Goal: Communication & Community: Participate in discussion

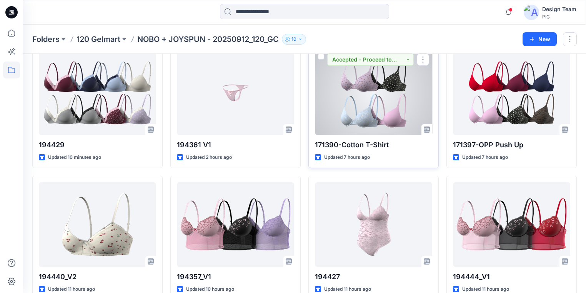
scroll to position [123, 0]
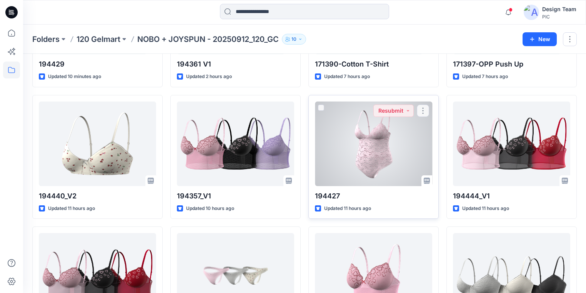
click at [372, 153] on div at bounding box center [373, 143] width 117 height 85
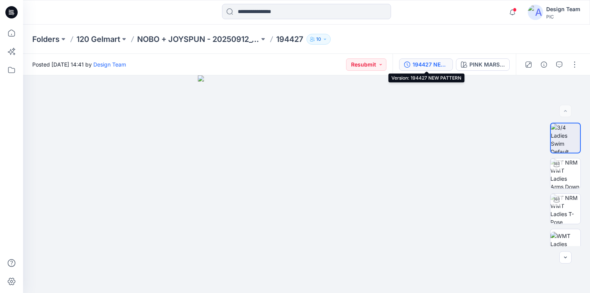
click at [436, 61] on div "194427 NEW PATTERN" at bounding box center [430, 64] width 35 height 8
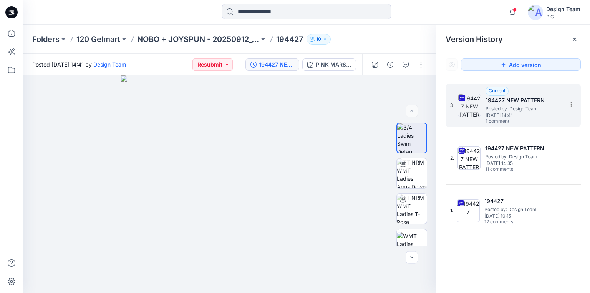
click at [496, 105] on span "Posted by: Design Team" at bounding box center [524, 109] width 77 height 8
click at [410, 143] on img at bounding box center [411, 137] width 29 height 29
click at [407, 209] on img at bounding box center [412, 209] width 30 height 30
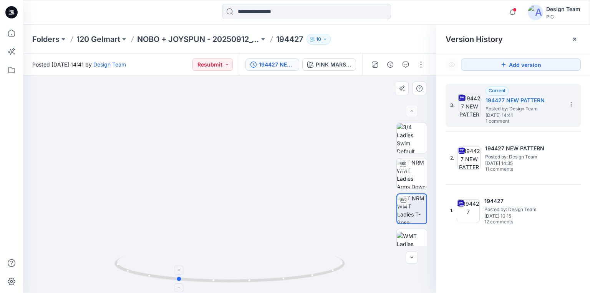
drag, startPoint x: 309, startPoint y: 276, endPoint x: 270, endPoint y: 272, distance: 38.6
click at [272, 275] on icon at bounding box center [230, 270] width 232 height 29
drag, startPoint x: 307, startPoint y: 280, endPoint x: 334, endPoint y: 229, distance: 57.8
click at [257, 275] on icon at bounding box center [230, 270] width 232 height 29
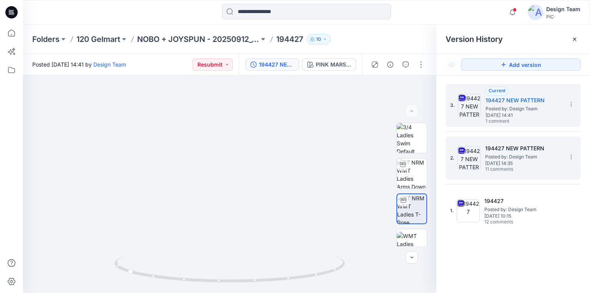
click at [524, 161] on span "[DATE] 14:35" at bounding box center [523, 163] width 77 height 5
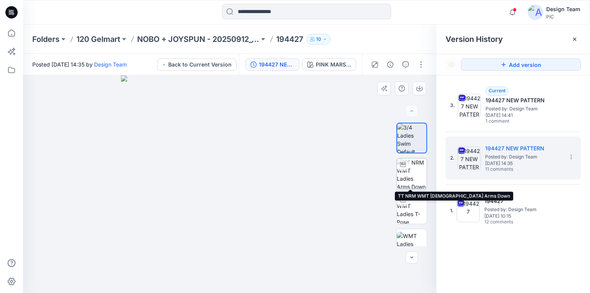
click at [414, 174] on img at bounding box center [412, 173] width 30 height 30
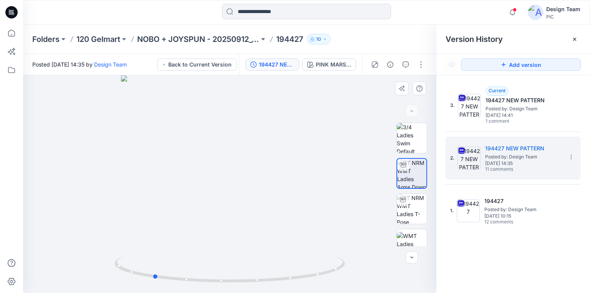
drag, startPoint x: 276, startPoint y: 278, endPoint x: 207, endPoint y: 252, distance: 74.4
click at [206, 260] on icon at bounding box center [230, 270] width 232 height 29
drag, startPoint x: 279, startPoint y: 281, endPoint x: 245, endPoint y: 277, distance: 34.9
click at [245, 277] on icon at bounding box center [230, 270] width 232 height 29
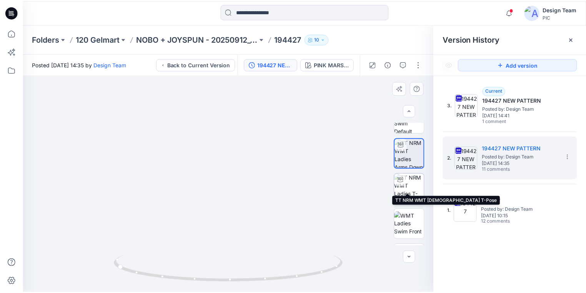
scroll to position [31, 0]
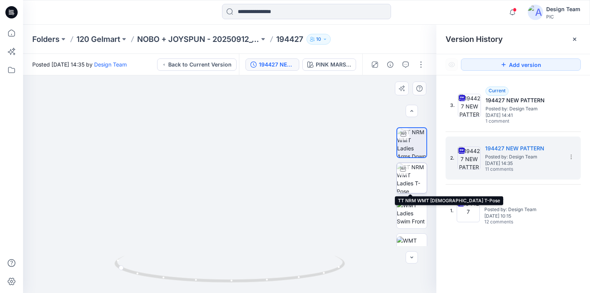
click at [412, 173] on img at bounding box center [412, 178] width 30 height 30
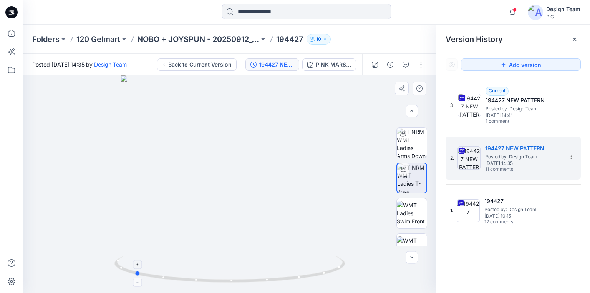
drag, startPoint x: 312, startPoint y: 277, endPoint x: 237, endPoint y: 201, distance: 107.1
click at [216, 270] on icon at bounding box center [230, 270] width 232 height 29
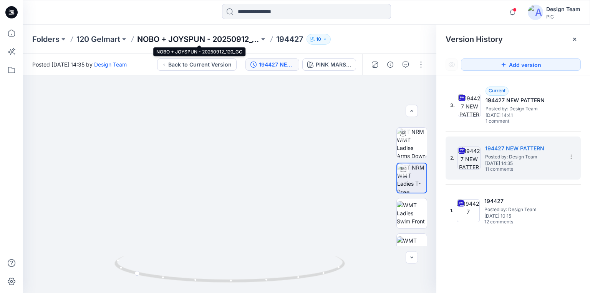
click at [144, 37] on p "NOBO + JOYSPUN - 20250912_120_GC" at bounding box center [198, 39] width 122 height 11
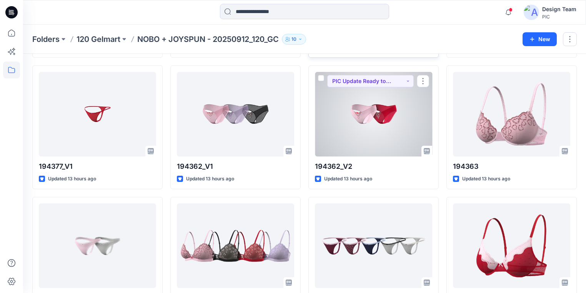
scroll to position [432, 0]
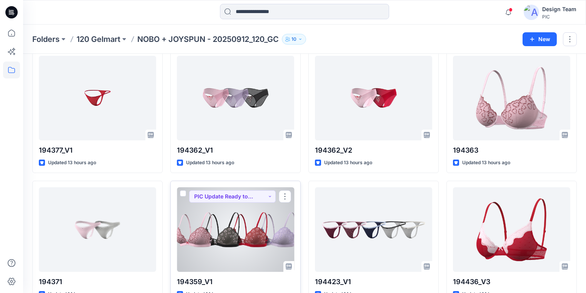
click at [240, 226] on div at bounding box center [235, 229] width 117 height 85
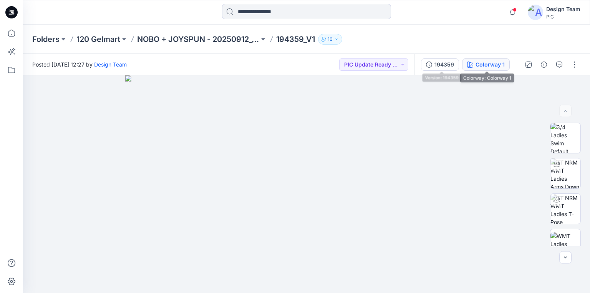
click at [495, 65] on div "Colorway 1" at bounding box center [490, 64] width 29 height 8
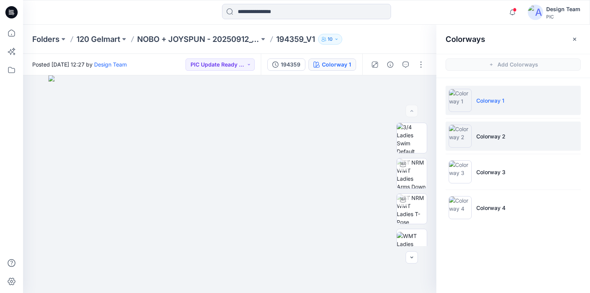
click at [498, 132] on p "Colorway 2" at bounding box center [490, 136] width 29 height 8
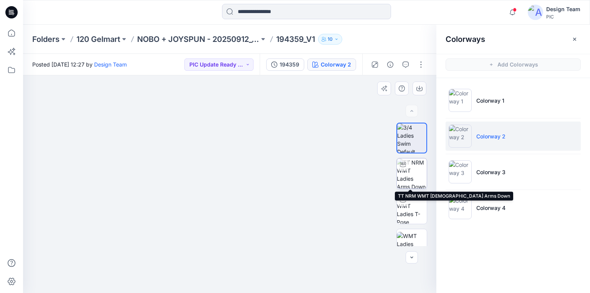
click at [408, 178] on img at bounding box center [412, 173] width 30 height 30
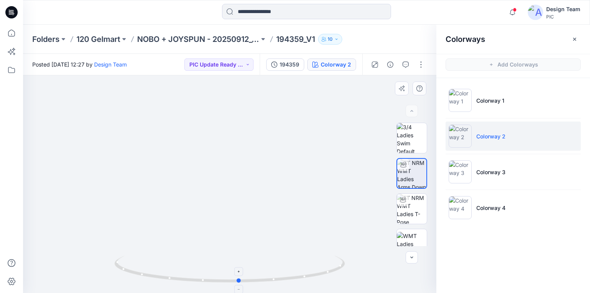
drag, startPoint x: 263, startPoint y: 282, endPoint x: 273, endPoint y: 269, distance: 16.8
click at [273, 269] on icon at bounding box center [230, 270] width 232 height 29
click at [411, 207] on img at bounding box center [412, 209] width 30 height 30
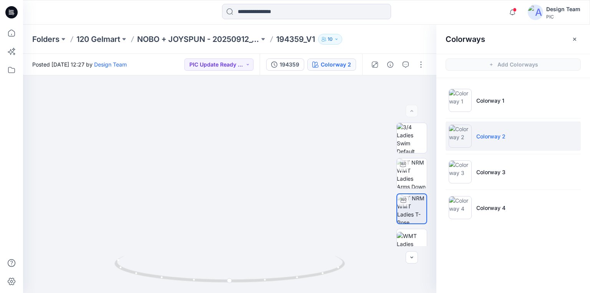
click at [474, 142] on li "Colorway 2" at bounding box center [513, 135] width 135 height 29
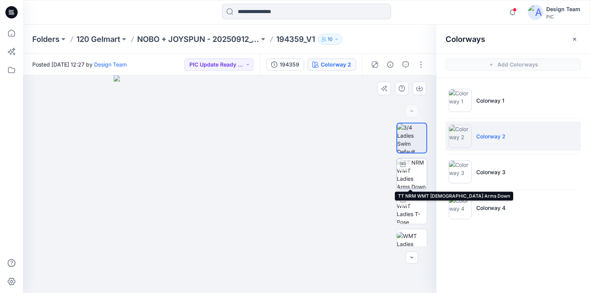
click at [418, 175] on img at bounding box center [412, 173] width 30 height 30
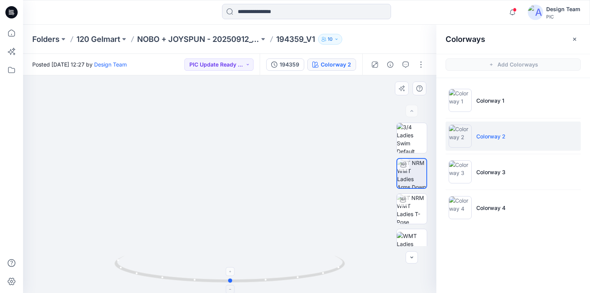
drag, startPoint x: 298, startPoint y: 279, endPoint x: 299, endPoint y: 269, distance: 9.6
click at [299, 269] on icon at bounding box center [230, 270] width 232 height 29
click at [176, 40] on p "NOBO + JOYSPUN - 20250912_120_GC" at bounding box center [198, 39] width 122 height 11
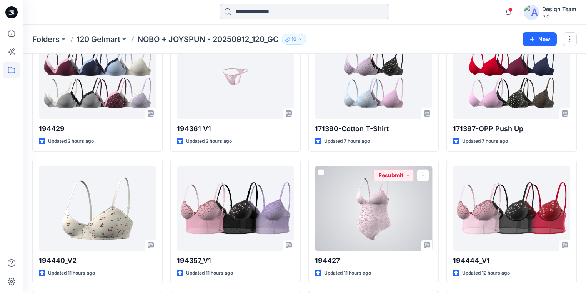
scroll to position [154, 0]
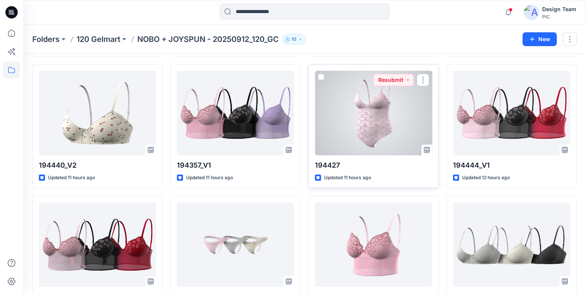
click at [374, 124] on div at bounding box center [373, 113] width 117 height 85
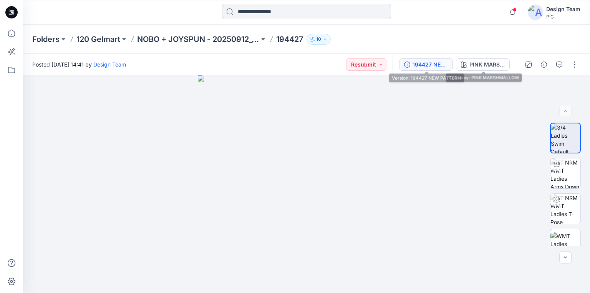
click at [427, 65] on div "194427 NEW PATTERN" at bounding box center [430, 64] width 35 height 8
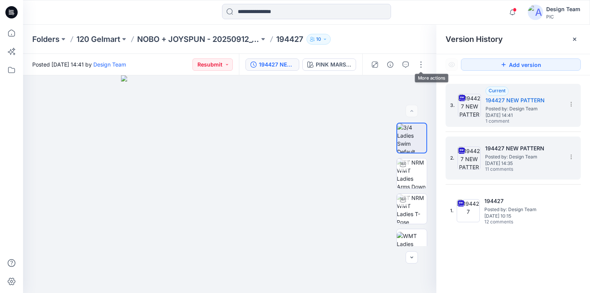
click at [523, 151] on h5 "194427 NEW PATTERN" at bounding box center [523, 148] width 77 height 9
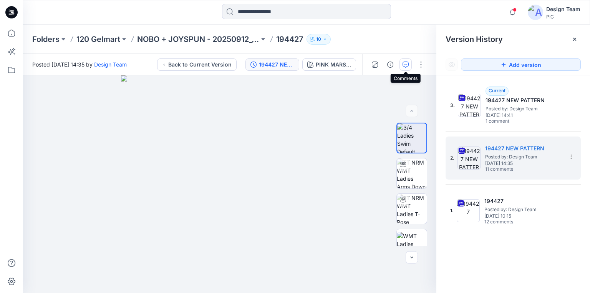
click at [403, 63] on icon "button" at bounding box center [406, 64] width 6 height 6
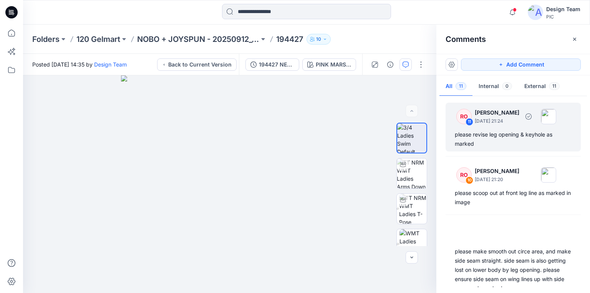
click at [495, 136] on div "please revise leg opening & keyhole as marked" at bounding box center [513, 139] width 117 height 18
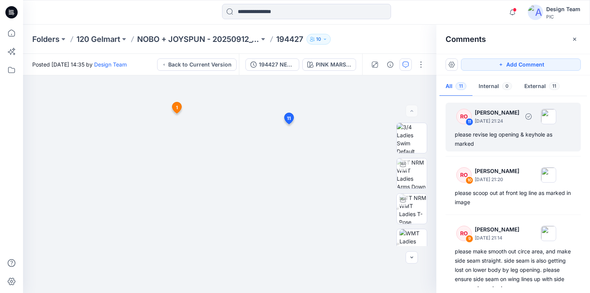
click at [493, 134] on div "please revise leg opening & keyhole as marked" at bounding box center [513, 139] width 117 height 18
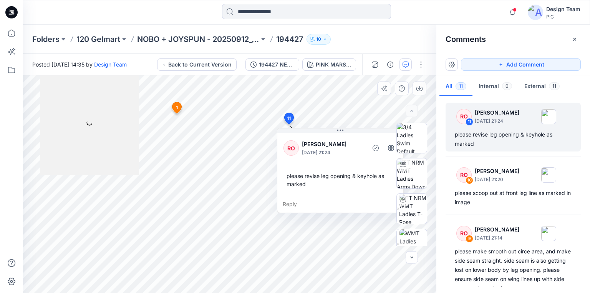
click at [291, 202] on div "Reply" at bounding box center [340, 204] width 126 height 17
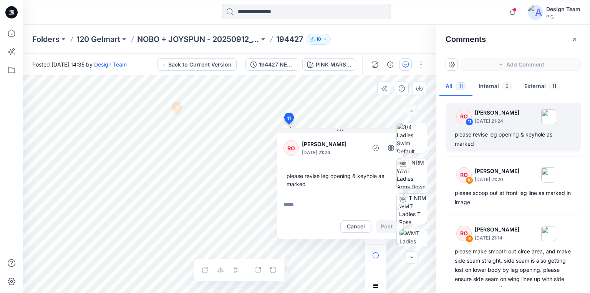
click at [293, 201] on textarea at bounding box center [340, 205] width 126 height 18
click at [259, 276] on div "Layer 1" at bounding box center [229, 183] width 413 height 217
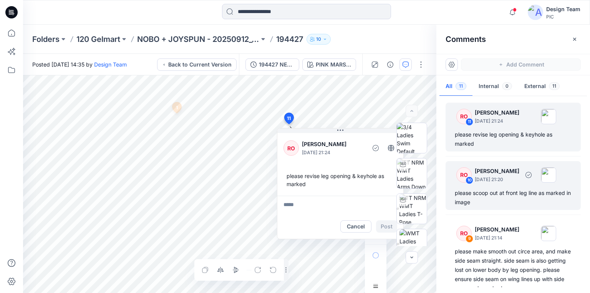
click at [506, 194] on div "please scoop out at front leg line as marked in image" at bounding box center [513, 197] width 117 height 18
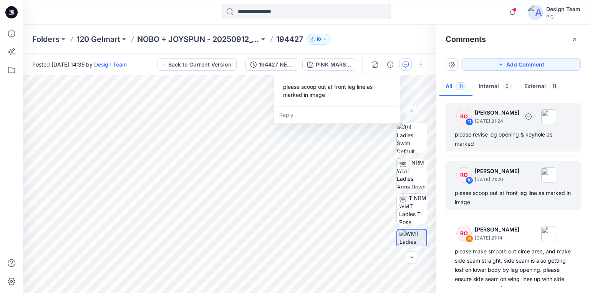
click at [495, 136] on div "please revise leg opening & keyhole as marked" at bounding box center [513, 139] width 117 height 18
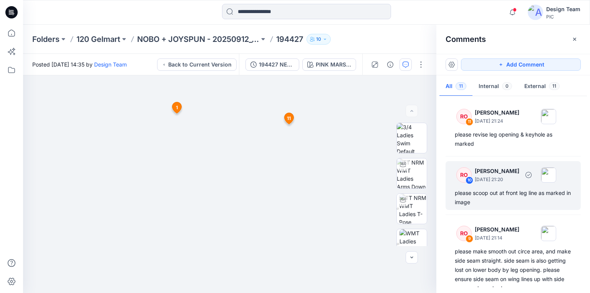
click at [498, 194] on div "please scoop out at front leg line as marked in image" at bounding box center [513, 197] width 117 height 18
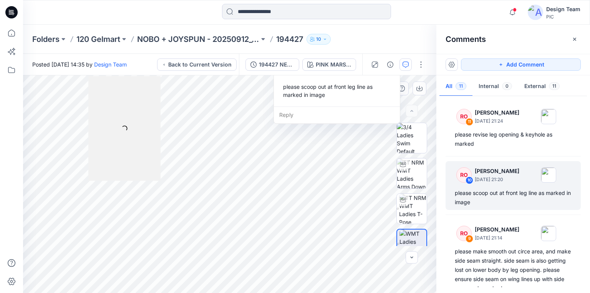
click at [314, 87] on div "please scoop out at front leg line as marked in image" at bounding box center [337, 91] width 114 height 22
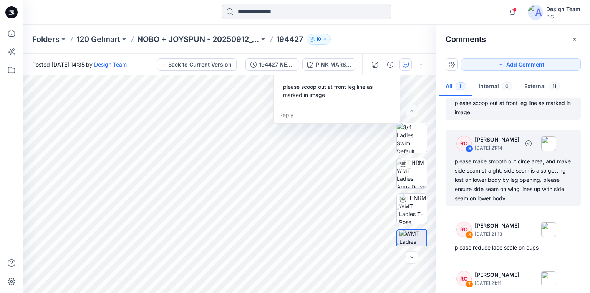
scroll to position [92, 0]
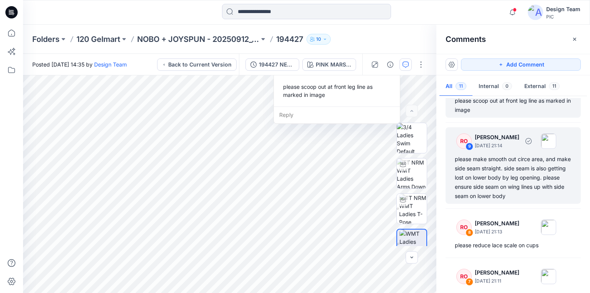
click at [486, 174] on div "please make smooth out circe area, and make side seam straight. side seam is al…" at bounding box center [513, 177] width 117 height 46
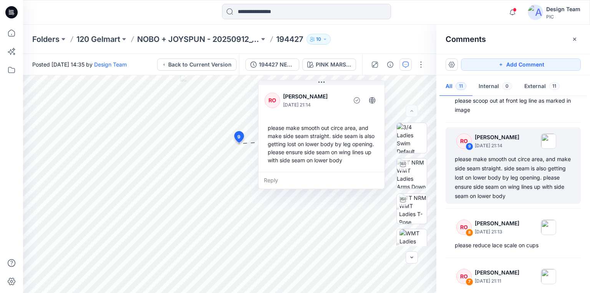
scroll to position [123, 0]
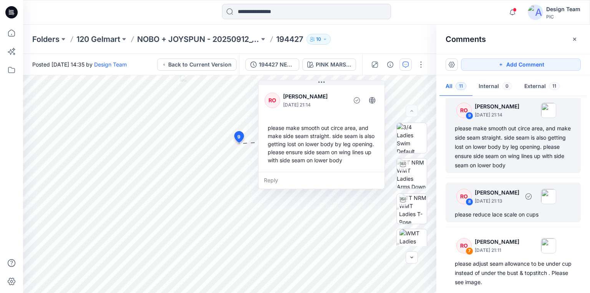
click at [505, 213] on div "please reduce lace scale on cups" at bounding box center [513, 214] width 117 height 9
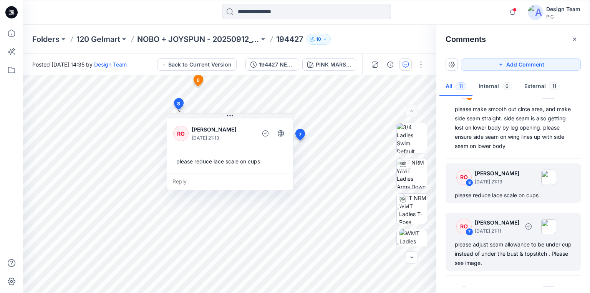
scroll to position [215, 0]
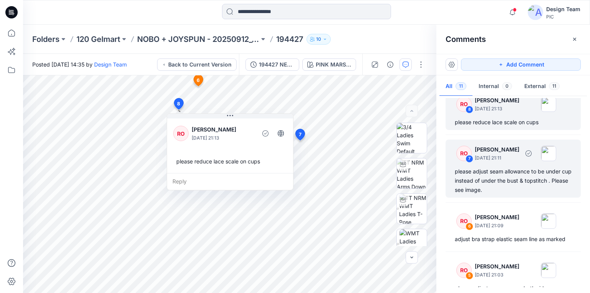
click at [487, 181] on div "please adjust seam allowance to be under cup instead of under the bust & topsti…" at bounding box center [513, 181] width 117 height 28
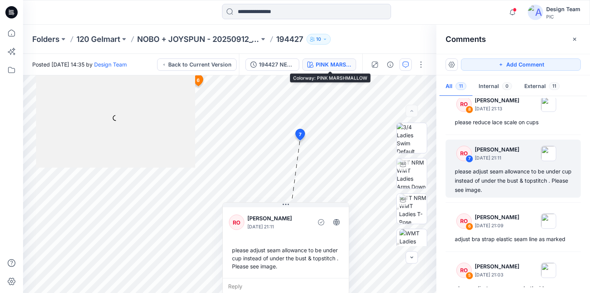
click at [332, 63] on div "PINK MARSHMALLOW" at bounding box center [333, 64] width 35 height 8
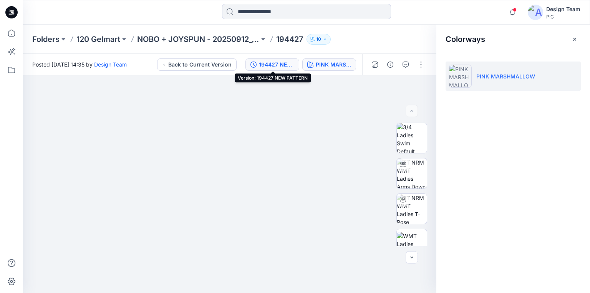
click at [277, 64] on div "194427 NEW PATTERN" at bounding box center [276, 64] width 35 height 8
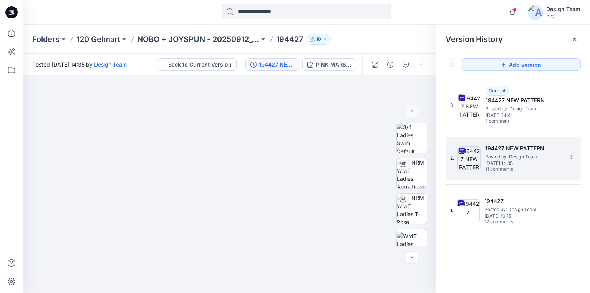
click at [504, 156] on span "Posted by: Design Team" at bounding box center [523, 157] width 77 height 8
click at [516, 164] on span "[DATE] 14:35" at bounding box center [523, 163] width 77 height 5
click at [408, 61] on icon "button" at bounding box center [406, 64] width 6 height 6
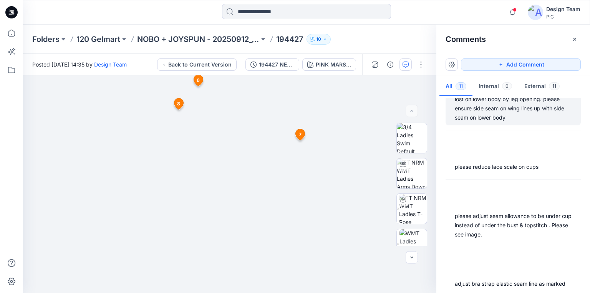
scroll to position [184, 0]
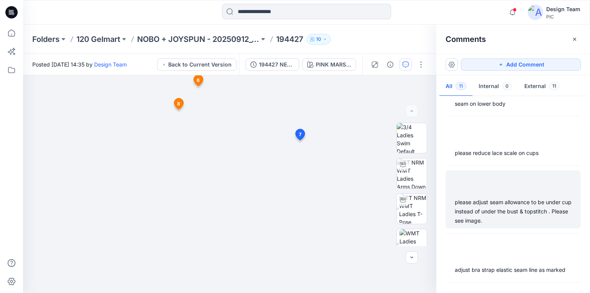
click at [491, 211] on div "please adjust seam allowance to be under cup instead of under the bust & topsti…" at bounding box center [513, 211] width 117 height 28
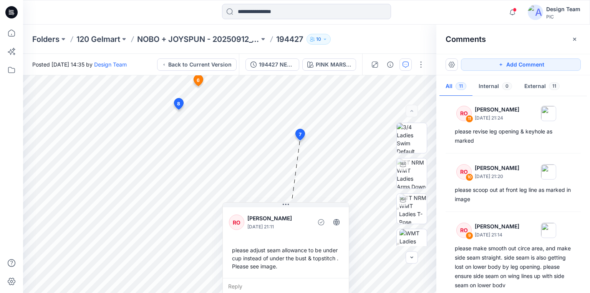
scroll to position [0, 0]
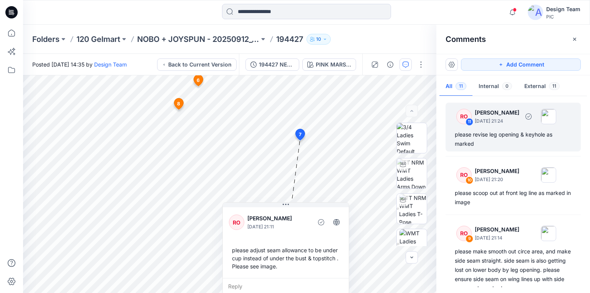
click at [509, 139] on div "please revise leg opening & keyhole as marked" at bounding box center [513, 139] width 117 height 18
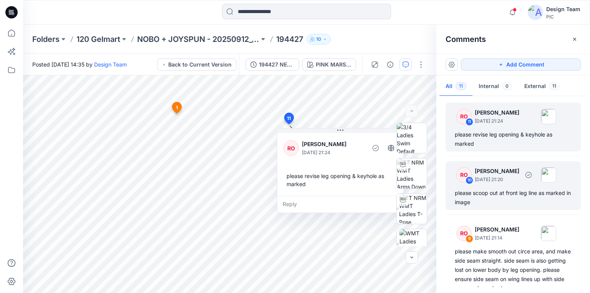
click at [479, 195] on div "please scoop out at front leg line as marked in image" at bounding box center [513, 197] width 117 height 18
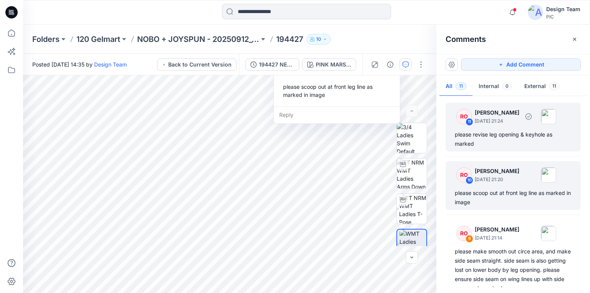
click at [496, 137] on div "please revise leg opening & keyhole as marked" at bounding box center [513, 139] width 117 height 18
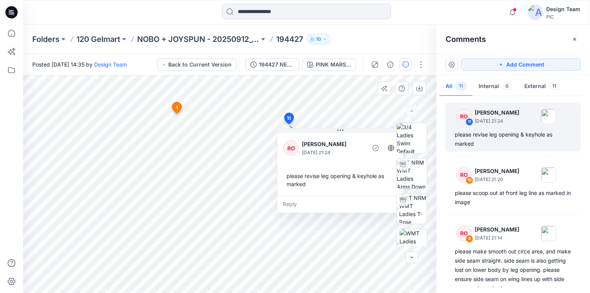
click at [291, 202] on div "Reply" at bounding box center [340, 204] width 126 height 17
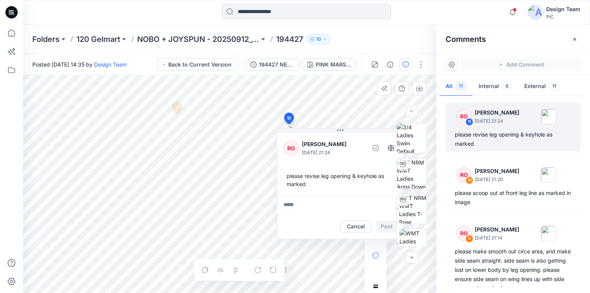
click at [292, 202] on textarea at bounding box center [340, 205] width 126 height 18
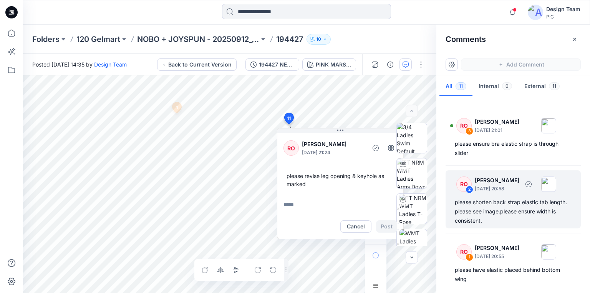
scroll to position [470, 0]
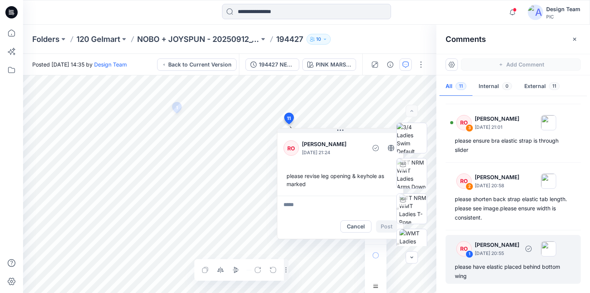
click at [524, 264] on div "please have elastic placed behind bottom wing" at bounding box center [513, 271] width 117 height 18
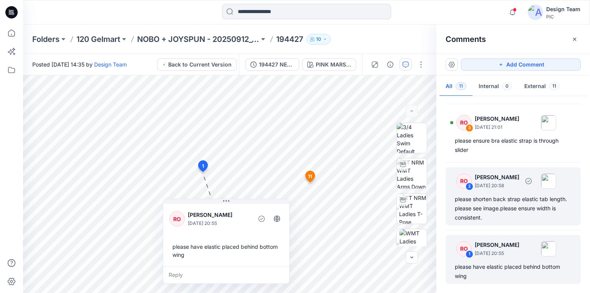
click at [525, 215] on div "please shorten back strap elastic tab length. please see image.please ensure wi…" at bounding box center [513, 208] width 117 height 28
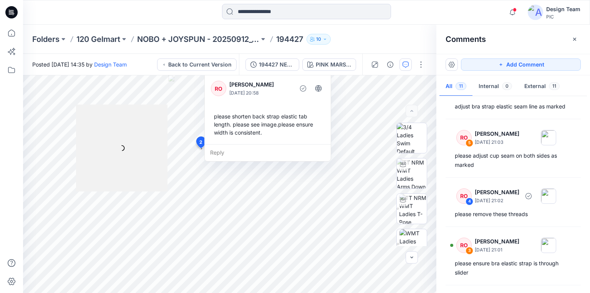
scroll to position [347, 0]
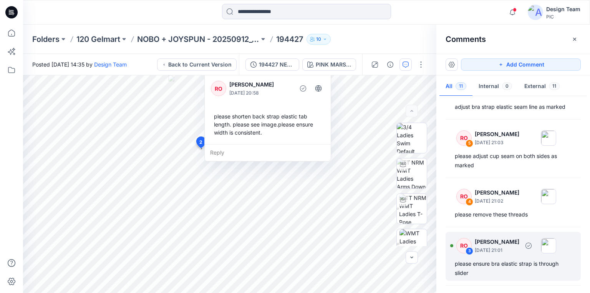
click at [518, 264] on div "please ensure bra elastic strap is through slider" at bounding box center [513, 268] width 117 height 18
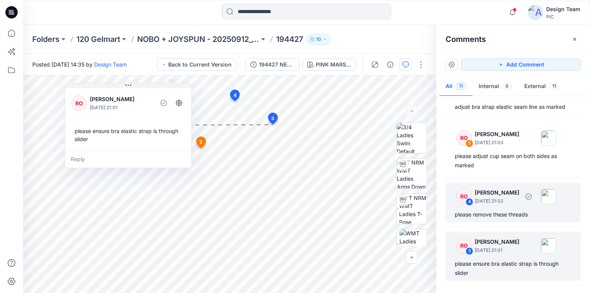
click at [520, 211] on div "please remove these threads" at bounding box center [513, 214] width 117 height 9
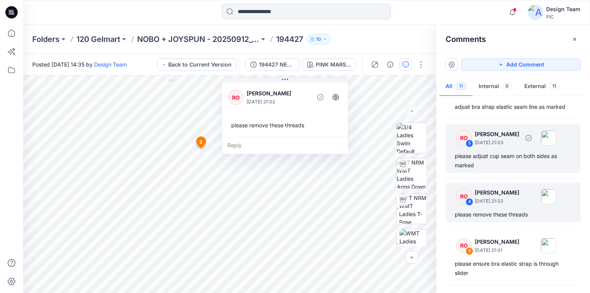
click at [519, 159] on div "please adjust cup seam on both sides as marked" at bounding box center [513, 160] width 117 height 18
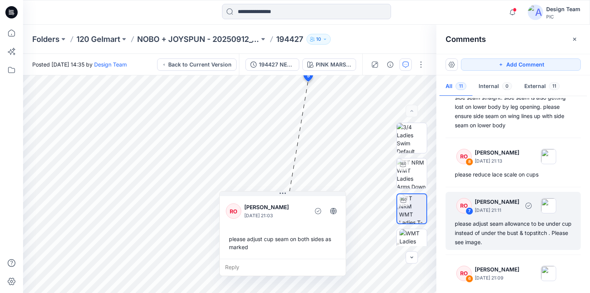
scroll to position [194, 0]
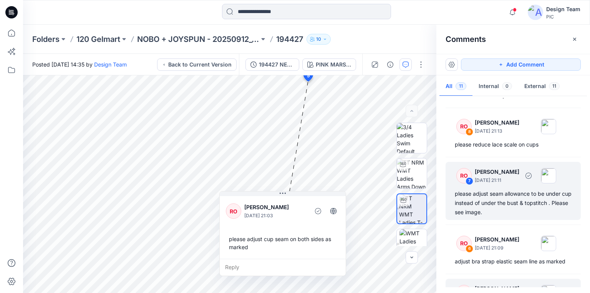
click at [536, 231] on div "RO 11 [PERSON_NAME] [DATE] 21:24 please revise leg opening & keyhole as marked …" at bounding box center [513, 192] width 154 height 189
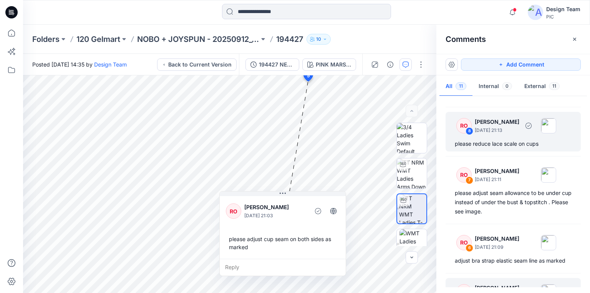
click at [524, 149] on div "RO 8 [PERSON_NAME] [DATE] 21:13 please reduce lace scale on cups" at bounding box center [513, 132] width 135 height 40
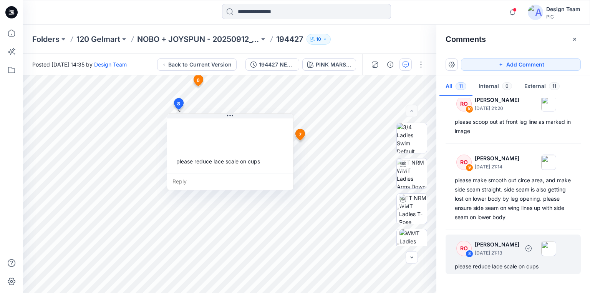
scroll to position [71, 0]
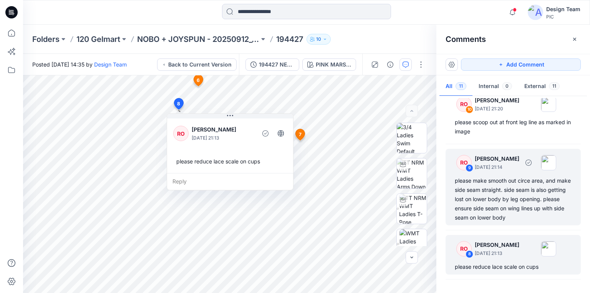
click at [523, 202] on div "please make smooth out circe area, and make side seam straight. side seam is al…" at bounding box center [513, 199] width 117 height 46
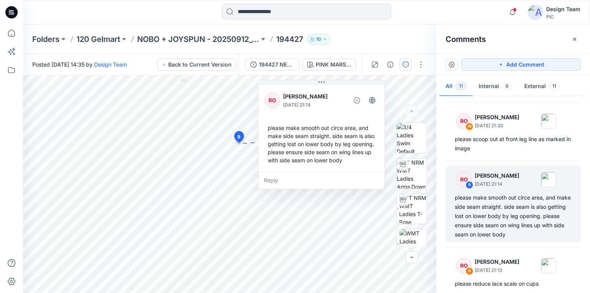
scroll to position [0, 0]
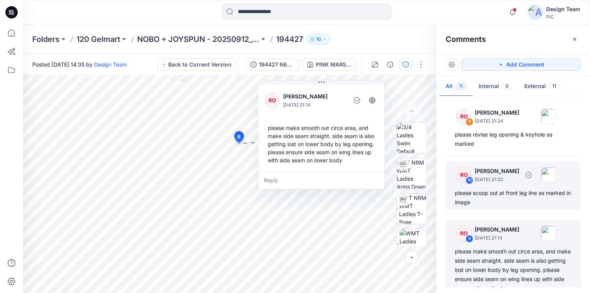
click at [521, 190] on div "please scoop out at front leg line as marked in image" at bounding box center [513, 197] width 117 height 18
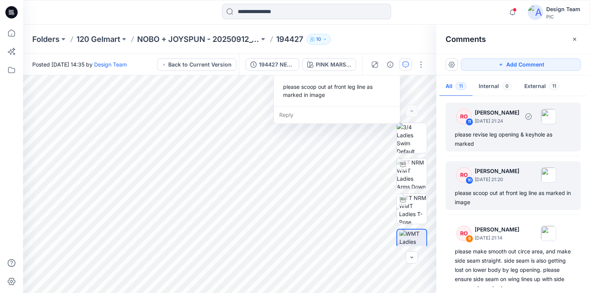
click at [524, 143] on div "please revise leg opening & keyhole as marked" at bounding box center [513, 139] width 117 height 18
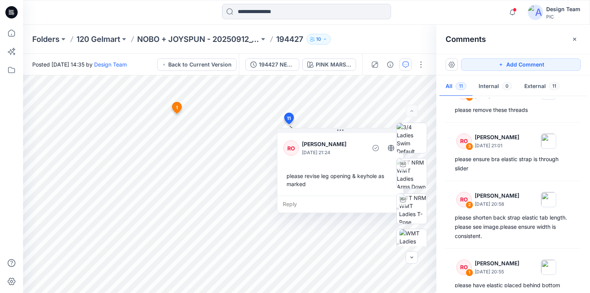
scroll to position [470, 0]
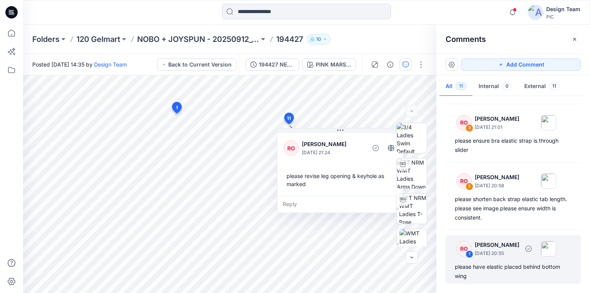
click at [525, 265] on div "please have elastic placed behind bottom wing" at bounding box center [513, 271] width 117 height 18
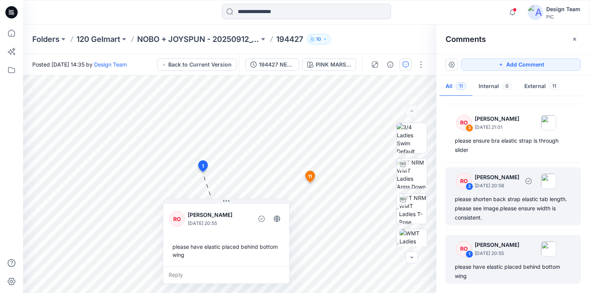
click at [533, 223] on div "RO 2 [PERSON_NAME] [DATE] 20:58 please shorten back strap elastic tab length. p…" at bounding box center [513, 196] width 135 height 58
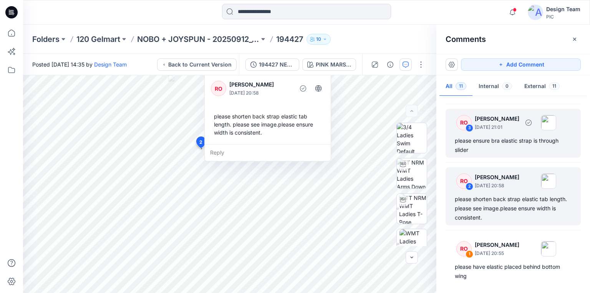
click at [516, 145] on div "please ensure bra elastic strap is through slider" at bounding box center [513, 145] width 117 height 18
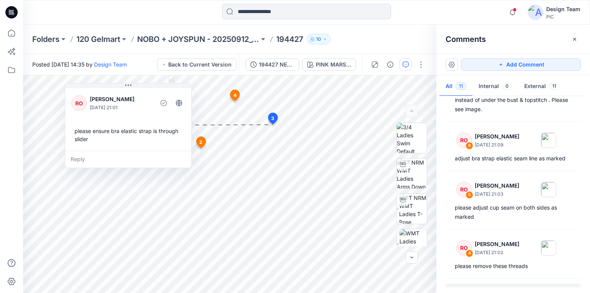
scroll to position [286, 0]
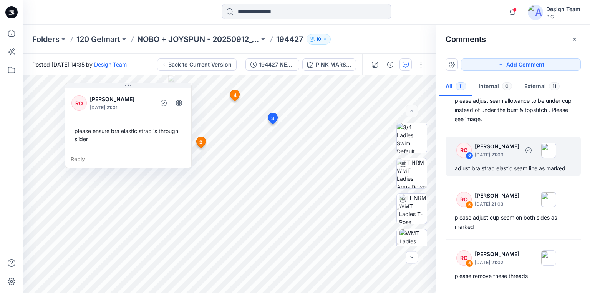
click at [524, 169] on div "adjust bra strap elastic seam line as marked" at bounding box center [513, 168] width 117 height 9
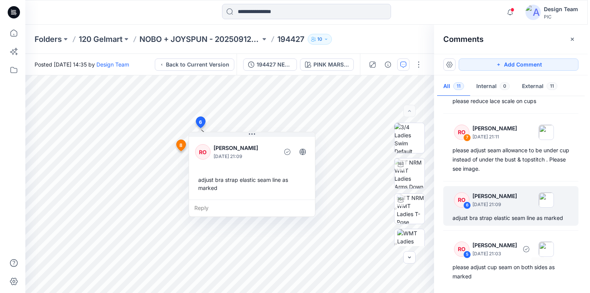
scroll to position [132, 0]
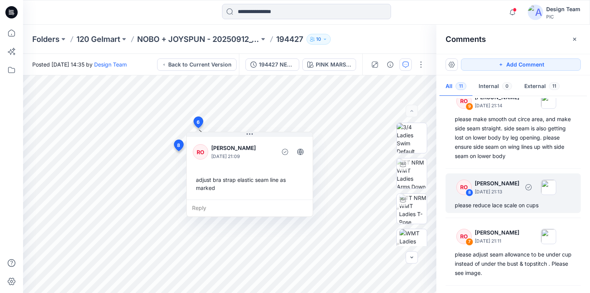
click at [521, 196] on div "RO 8 [PERSON_NAME] [DATE] 21:13" at bounding box center [503, 186] width 106 height 21
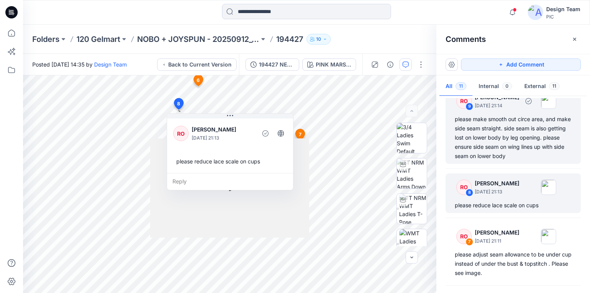
click at [525, 134] on div "please make smooth out circe area, and make side seam straight. side seam is al…" at bounding box center [513, 137] width 117 height 46
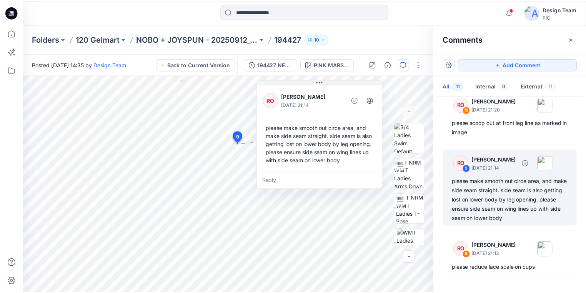
scroll to position [0, 0]
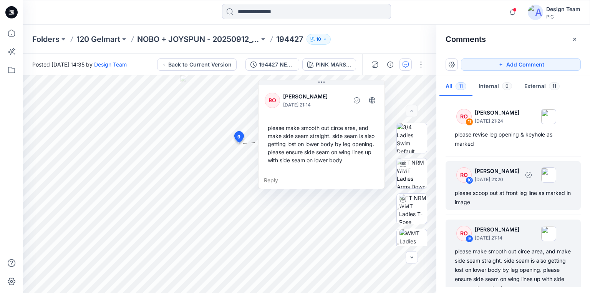
click at [519, 184] on div "RO 10 [PERSON_NAME] [DATE] 21:20" at bounding box center [503, 174] width 106 height 21
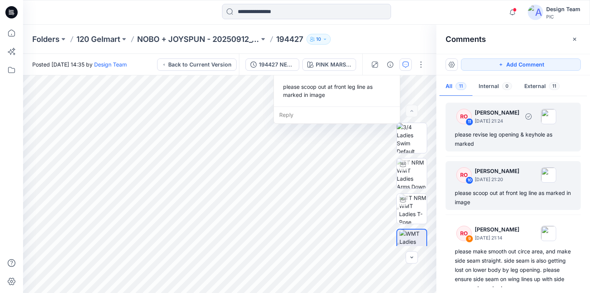
click at [526, 140] on div "please revise leg opening & keyhole as marked" at bounding box center [513, 139] width 117 height 18
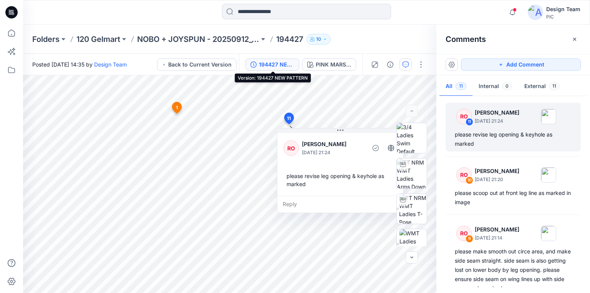
click at [286, 63] on div "194427 NEW PATTERN" at bounding box center [276, 64] width 35 height 8
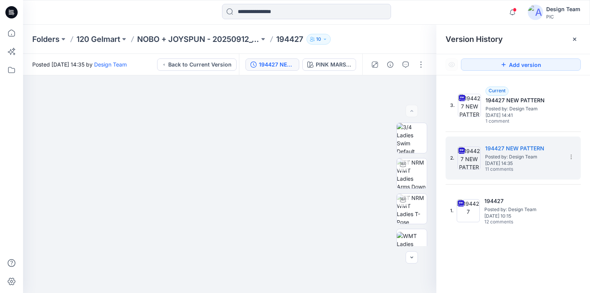
click at [285, 37] on p "194427" at bounding box center [289, 39] width 27 height 11
click at [212, 41] on p "NOBO + JOYSPUN - 20250912_120_GC" at bounding box center [198, 39] width 122 height 11
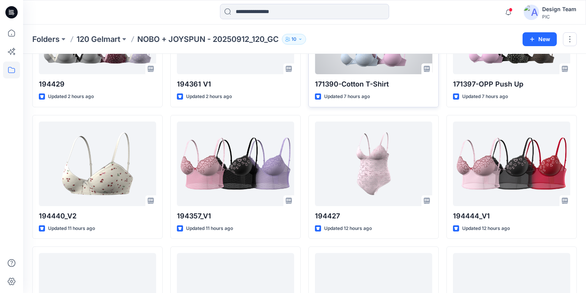
scroll to position [123, 0]
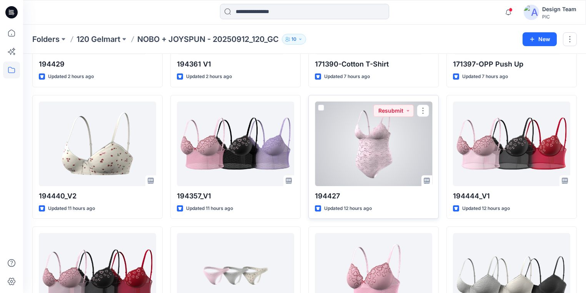
click at [353, 149] on div at bounding box center [373, 143] width 117 height 85
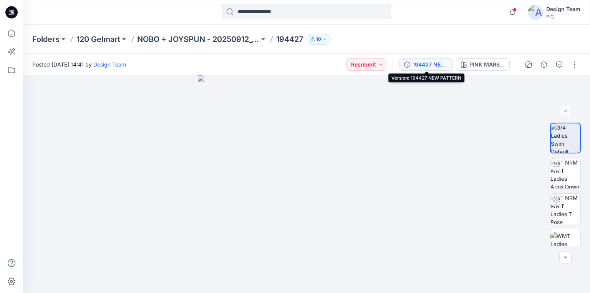
click at [418, 68] on div "194427 NEW PATTERN" at bounding box center [430, 64] width 35 height 8
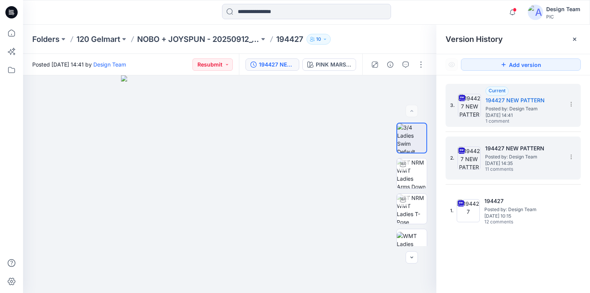
click at [523, 153] on span "Posted by: Design Team" at bounding box center [523, 157] width 77 height 8
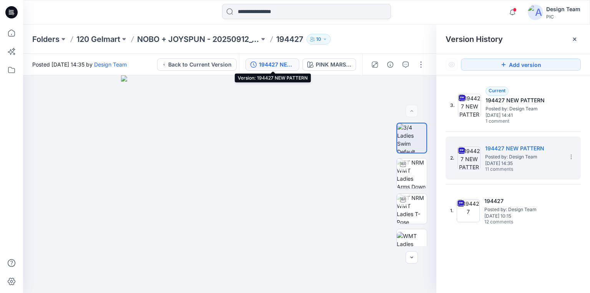
click at [274, 63] on div "194427 NEW PATTERN" at bounding box center [276, 64] width 35 height 8
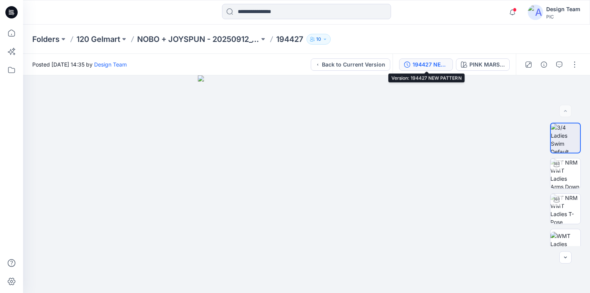
click at [434, 65] on div "194427 NEW PATTERN" at bounding box center [430, 64] width 35 height 8
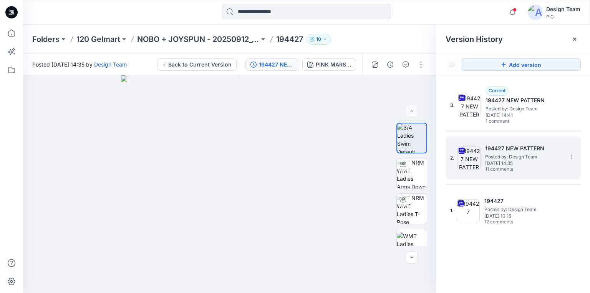
click at [518, 149] on h5 "194427 NEW PATTERN" at bounding box center [523, 148] width 77 height 9
drag, startPoint x: 515, startPoint y: 149, endPoint x: 491, endPoint y: 127, distance: 32.6
click at [515, 149] on h5 "194427 NEW PATTERN" at bounding box center [523, 148] width 77 height 9
click at [404, 65] on icon "button" at bounding box center [406, 64] width 6 height 6
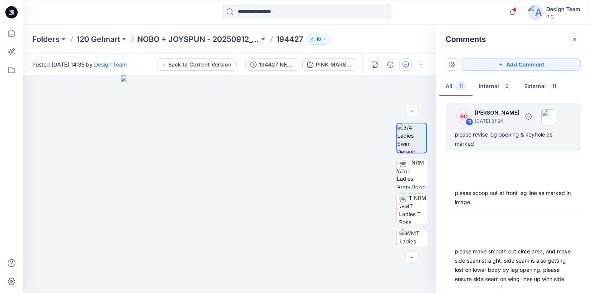
click at [483, 136] on div "please revise leg opening & keyhole as marked" at bounding box center [513, 139] width 117 height 18
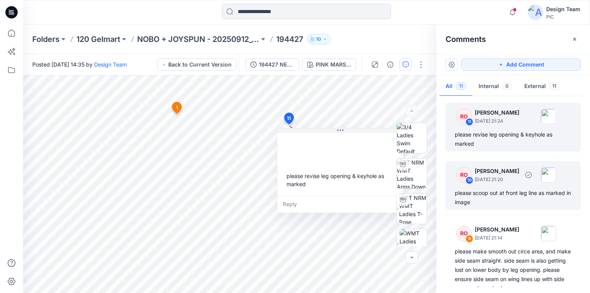
click at [498, 193] on div "please scoop out at front leg line as marked in image" at bounding box center [513, 197] width 117 height 18
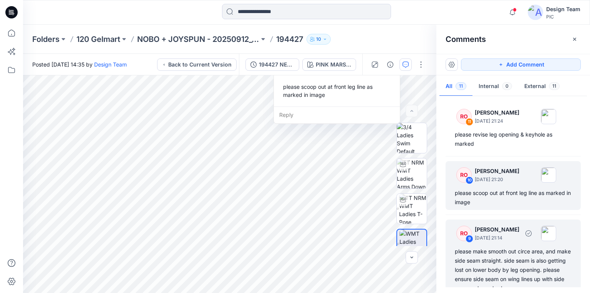
click at [504, 263] on div "please make smooth out circe area, and make side seam straight. side seam is al…" at bounding box center [513, 270] width 117 height 46
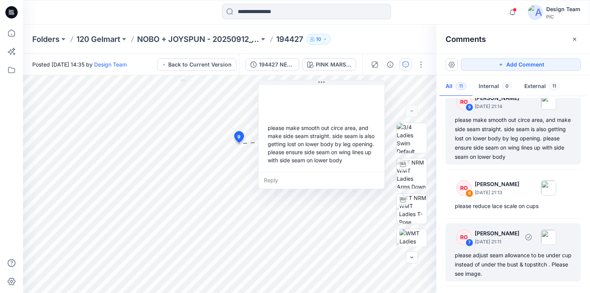
scroll to position [162, 0]
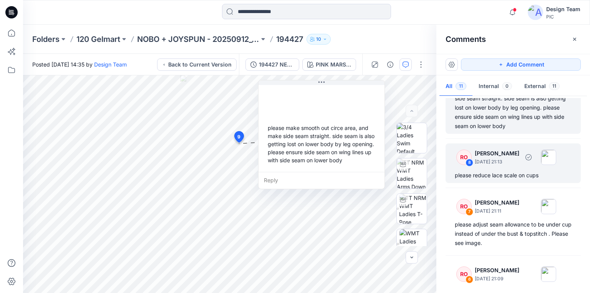
click at [513, 168] on div "RO 8 [PERSON_NAME] [DATE] 21:13 please reduce lace scale on cups" at bounding box center [513, 163] width 135 height 40
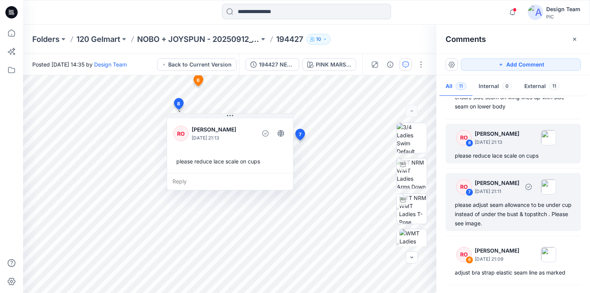
scroll to position [193, 0]
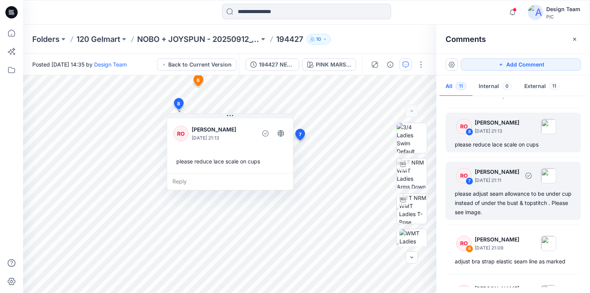
click at [487, 205] on div "please adjust seam allowance to be under cup instead of under the bust & topsti…" at bounding box center [513, 203] width 117 height 28
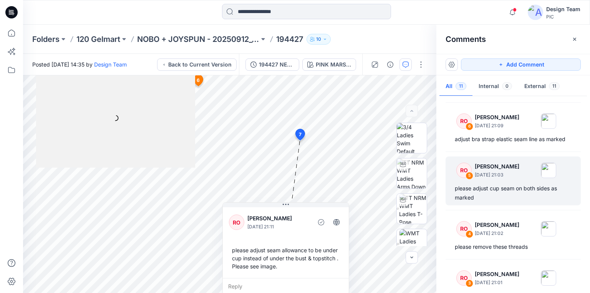
scroll to position [316, 0]
click at [481, 189] on div "please adjust cup seam on both sides as marked" at bounding box center [513, 192] width 117 height 18
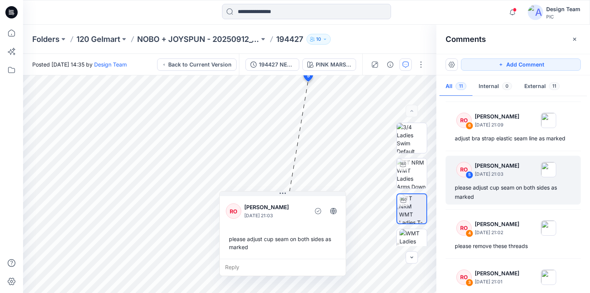
scroll to position [347, 0]
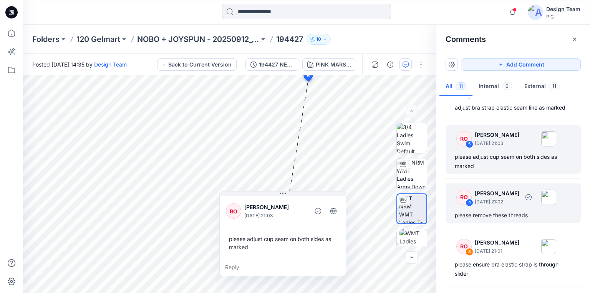
click at [492, 215] on div "please remove these threads" at bounding box center [513, 215] width 117 height 9
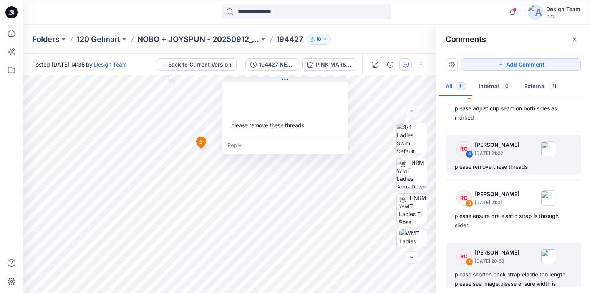
scroll to position [408, 0]
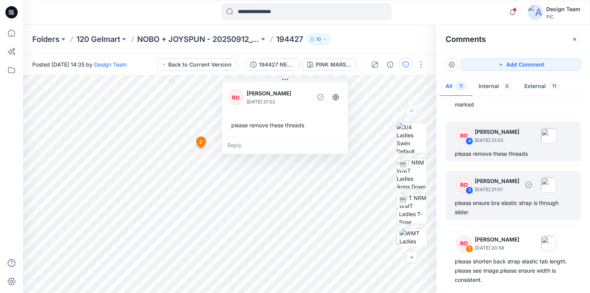
click at [498, 203] on div "please ensure bra elastic strap is through slider" at bounding box center [513, 207] width 117 height 18
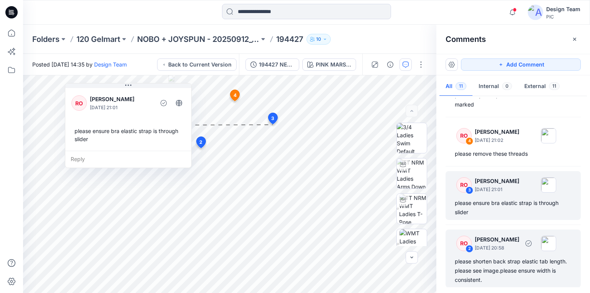
click at [503, 257] on div "please shorten back strap elastic tab length. please see image.please ensure wi…" at bounding box center [513, 271] width 117 height 28
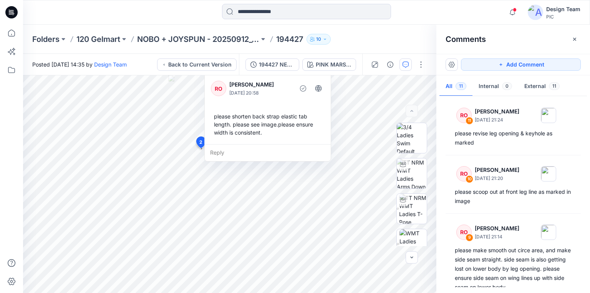
scroll to position [0, 0]
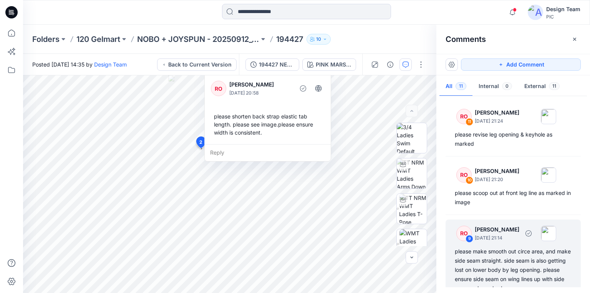
click at [511, 266] on div "please make smooth out circe area, and make side seam straight. side seam is al…" at bounding box center [513, 270] width 117 height 46
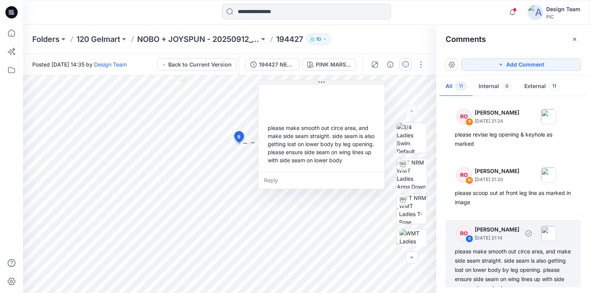
scroll to position [8, 0]
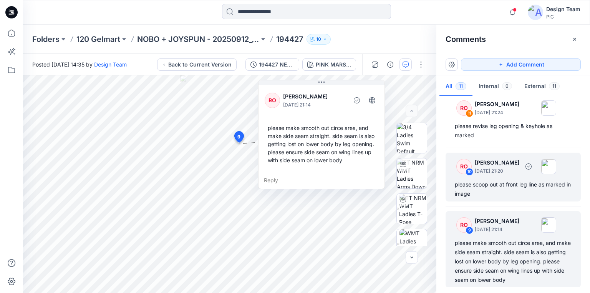
click at [493, 184] on div "please scoop out at front leg line as marked in image" at bounding box center [513, 189] width 117 height 18
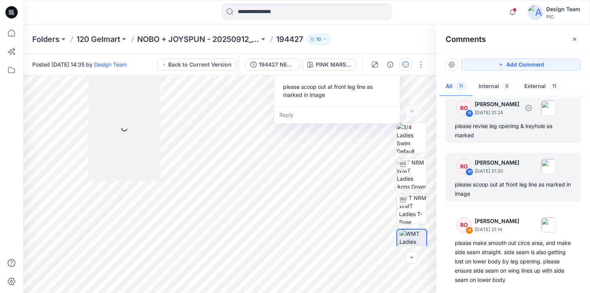
click at [486, 124] on div "please revise leg opening & keyhole as marked" at bounding box center [513, 130] width 117 height 18
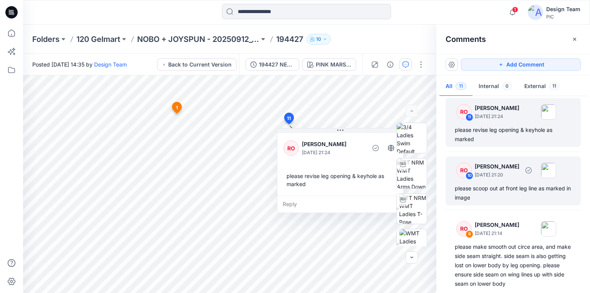
click at [493, 189] on div "please scoop out at front leg line as marked in image" at bounding box center [513, 193] width 117 height 18
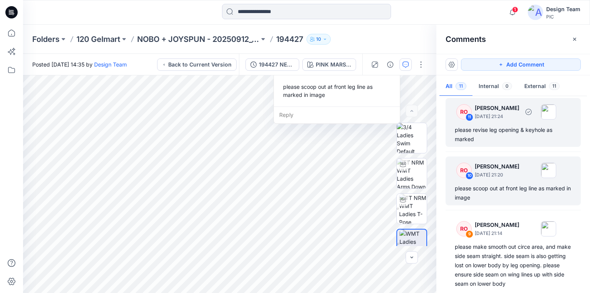
click at [502, 135] on div "please revise leg opening & keyhole as marked" at bounding box center [513, 134] width 117 height 18
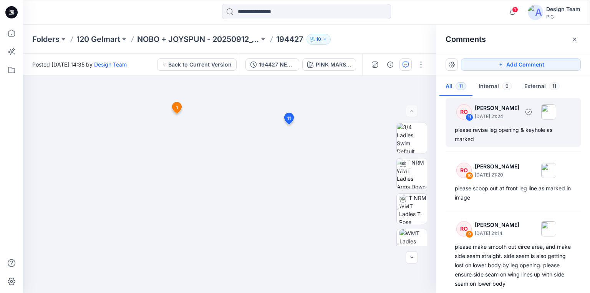
click at [485, 133] on div "please revise leg opening & keyhole as marked" at bounding box center [513, 134] width 117 height 18
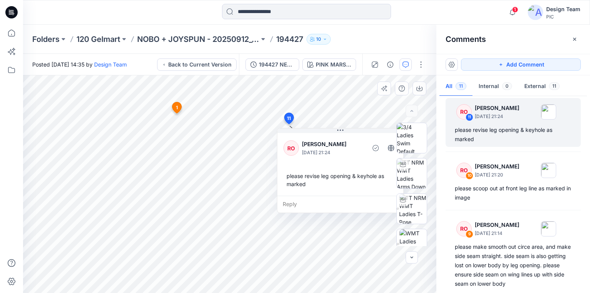
click at [294, 200] on div "Reply" at bounding box center [340, 204] width 126 height 17
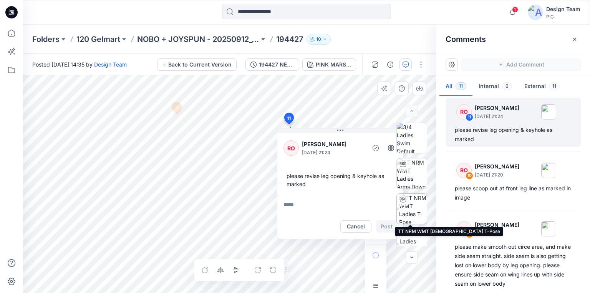
click at [411, 207] on img at bounding box center [413, 209] width 28 height 30
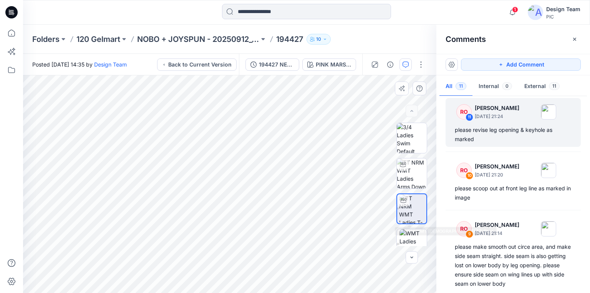
click at [410, 209] on img at bounding box center [412, 208] width 27 height 29
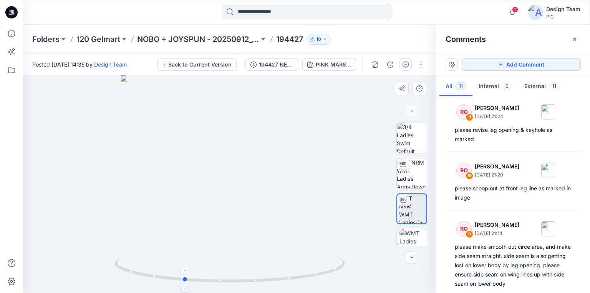
drag, startPoint x: 301, startPoint y: 281, endPoint x: 257, endPoint y: 278, distance: 44.3
click at [257, 278] on icon at bounding box center [230, 270] width 232 height 29
click at [221, 101] on img at bounding box center [230, 86] width 608 height 413
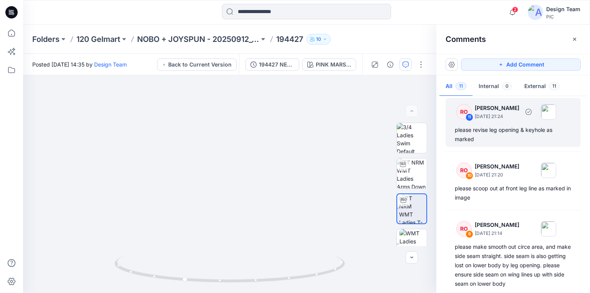
click at [496, 134] on div "please revise leg opening & keyhole as marked" at bounding box center [513, 134] width 117 height 18
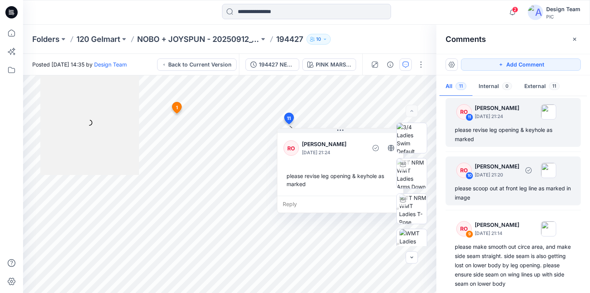
click at [480, 188] on div "please scoop out at front leg line as marked in image" at bounding box center [513, 193] width 117 height 18
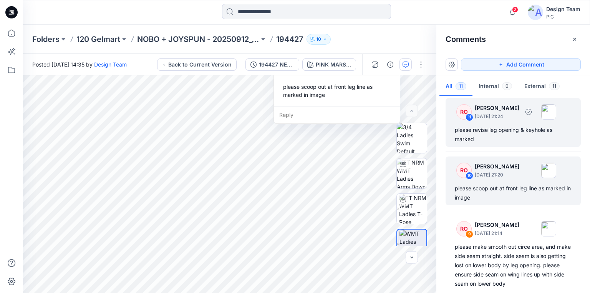
click at [498, 131] on div "please revise leg opening & keyhole as marked" at bounding box center [513, 134] width 117 height 18
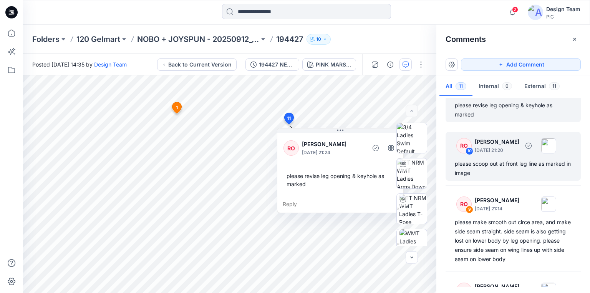
scroll to position [66, 0]
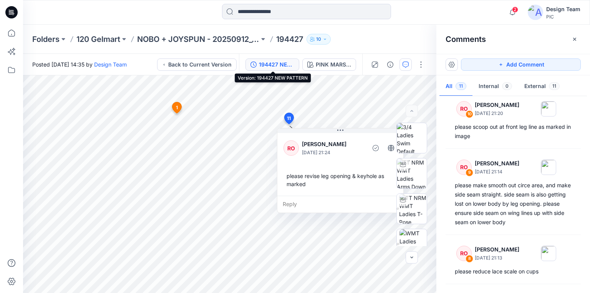
click at [283, 64] on div "194427 NEW PATTERN" at bounding box center [276, 64] width 35 height 8
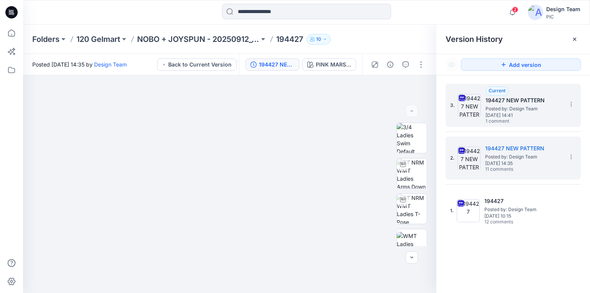
click at [515, 104] on h5 "194427 NEW PATTERN" at bounding box center [524, 100] width 77 height 9
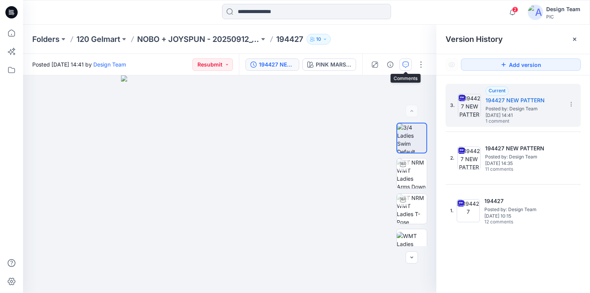
click at [407, 64] on icon "button" at bounding box center [406, 64] width 3 height 0
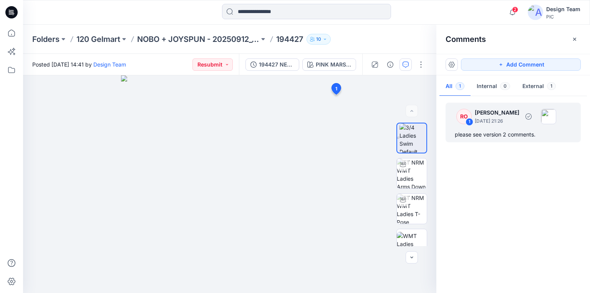
click at [499, 135] on div "please see version 2 comments." at bounding box center [513, 134] width 117 height 9
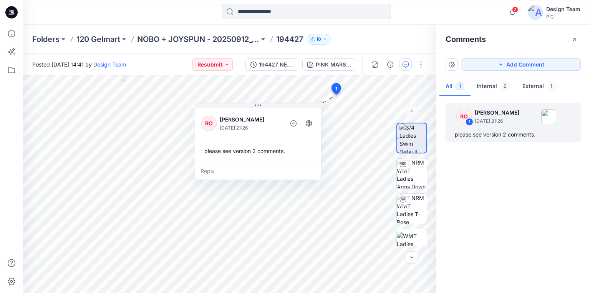
click at [504, 171] on div "RO 1 [PERSON_NAME] [DATE] 21:26 please see version 2 comments." at bounding box center [513, 192] width 154 height 189
